Goal: Task Accomplishment & Management: Manage account settings

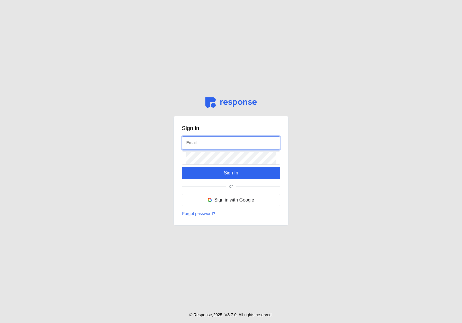
click at [199, 144] on input "text" at bounding box center [231, 143] width 90 height 13
type input "[EMAIL_ADDRESS][DOMAIN_NAME]"
